Goal: Task Accomplishment & Management: Manage account settings

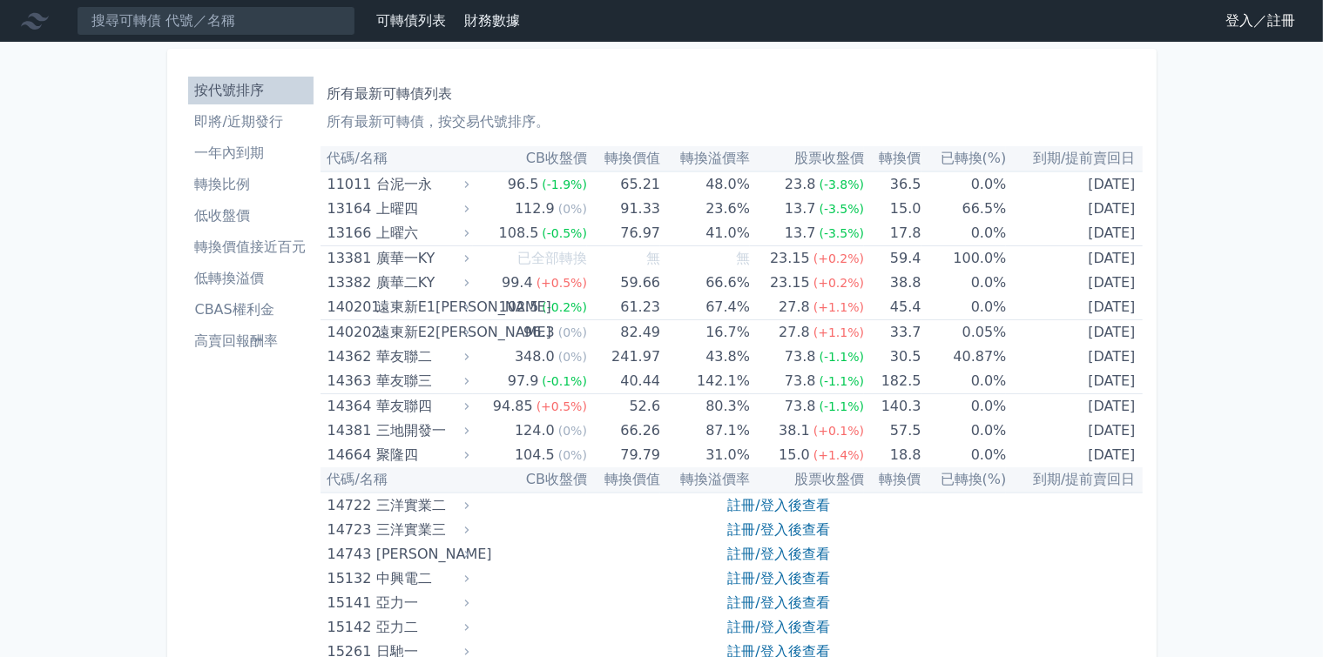
click at [1237, 19] on link "登入／註冊" at bounding box center [1260, 21] width 98 height 28
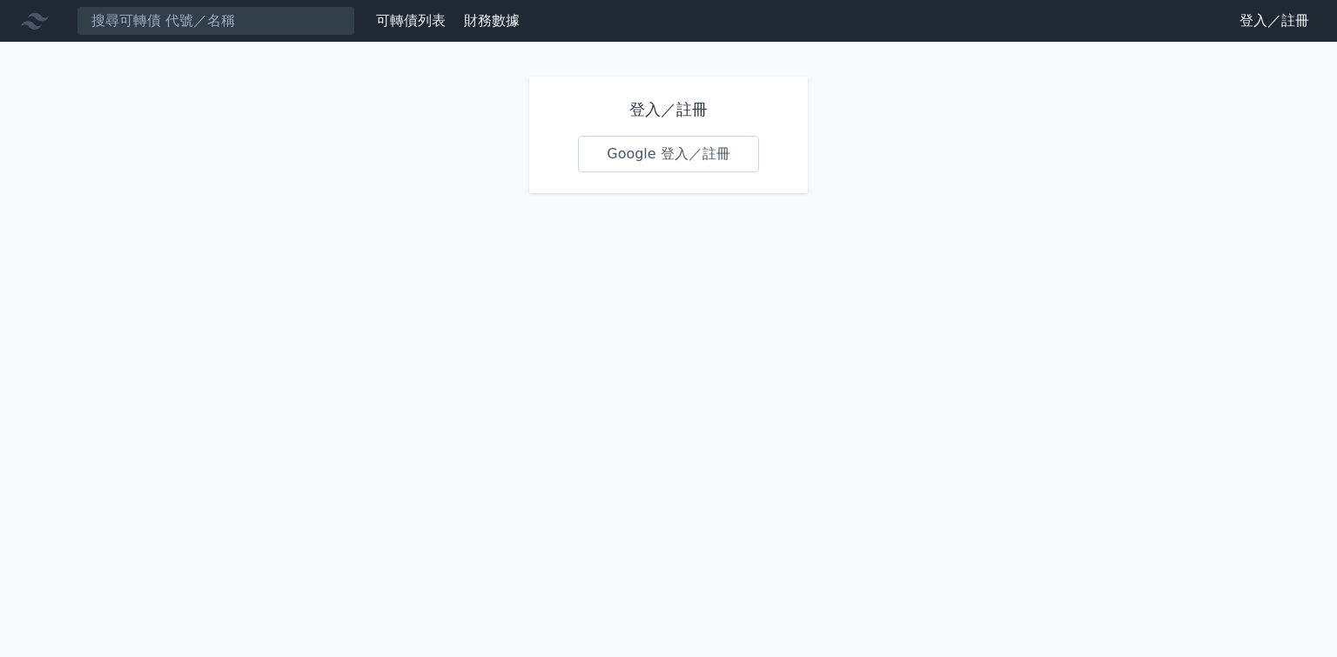
click at [666, 155] on link "Google 登入／註冊" at bounding box center [668, 154] width 181 height 37
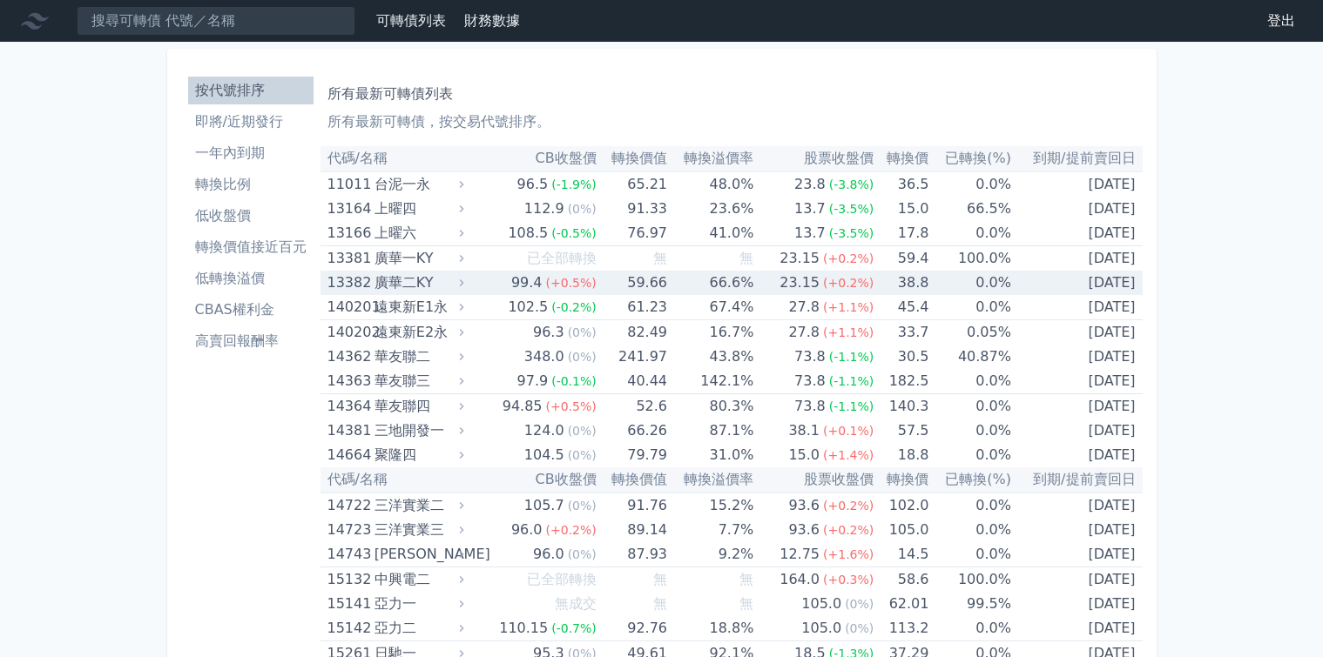
click at [188, 271] on li "低轉換溢價" at bounding box center [250, 278] width 125 height 21
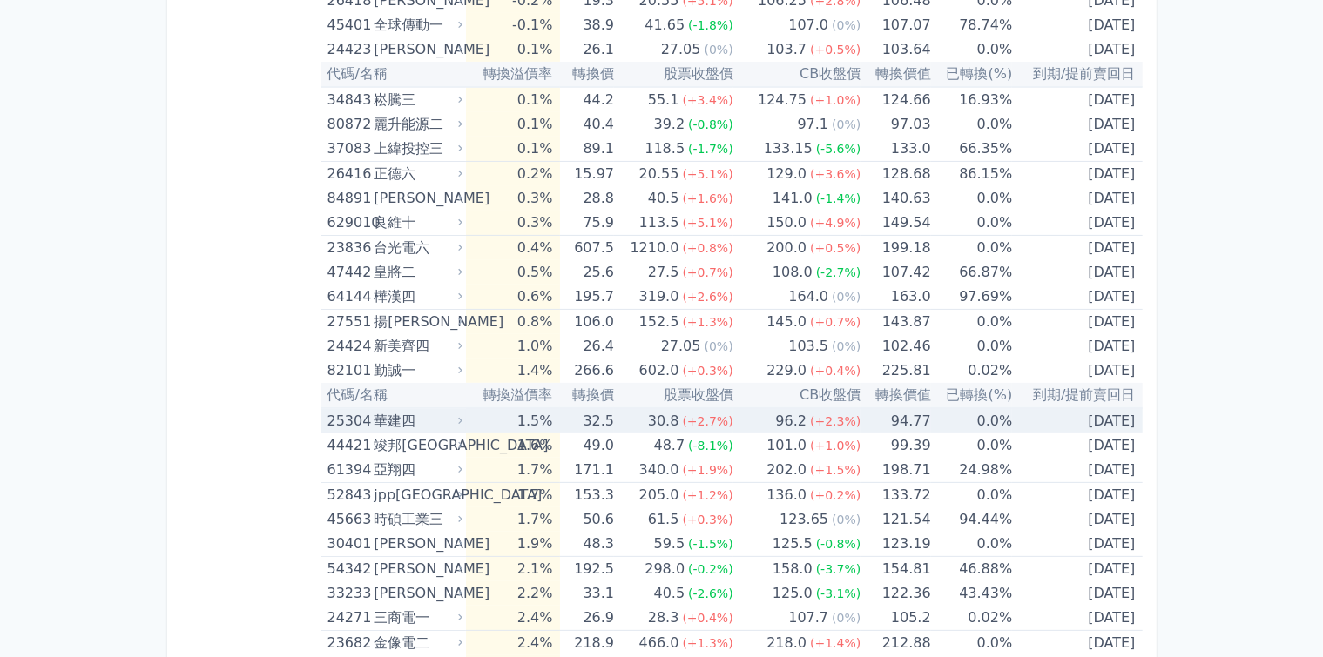
scroll to position [610, 0]
